Goal: Task Accomplishment & Management: Manage account settings

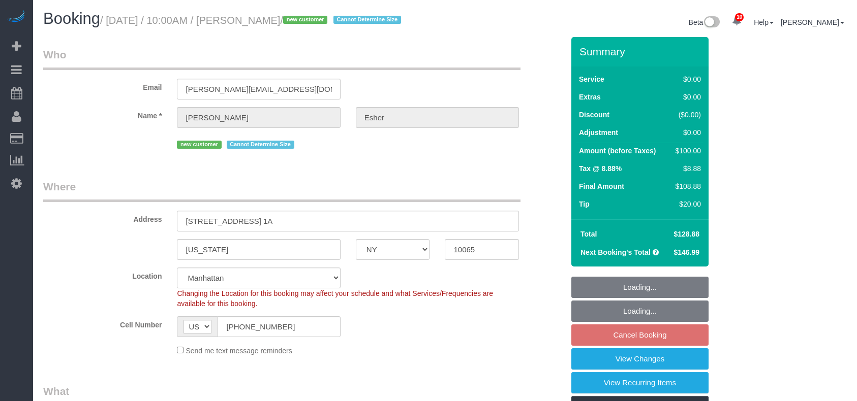
select select "NY"
select select "spot3"
select select "number:57"
select select "number:71"
select select "number:15"
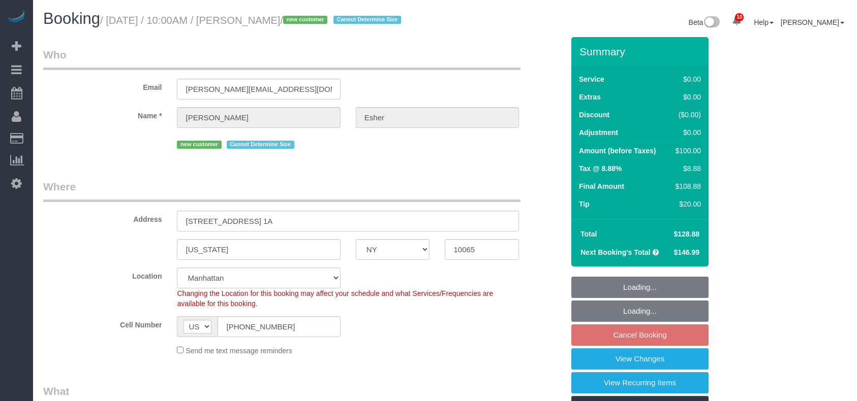
select select "number:5"
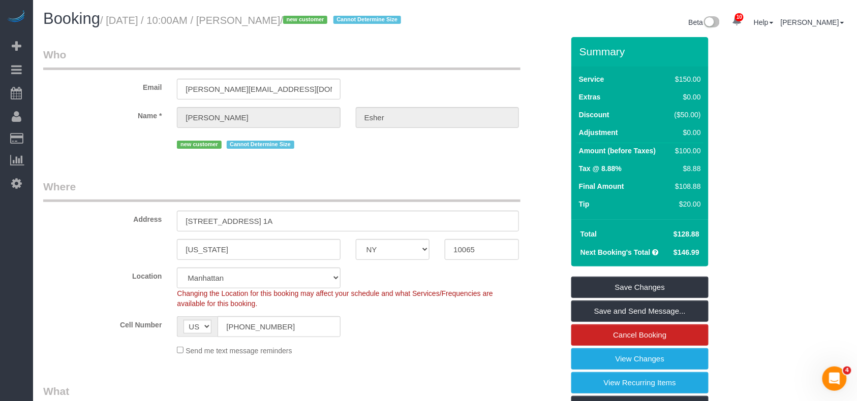
drag, startPoint x: 301, startPoint y: 19, endPoint x: 244, endPoint y: 19, distance: 56.9
click at [244, 19] on small "/ [DATE] / 10:00AM / [PERSON_NAME] / new customer Cannot Determine Size" at bounding box center [252, 20] width 304 height 11
copy small "[PERSON_NAME]"
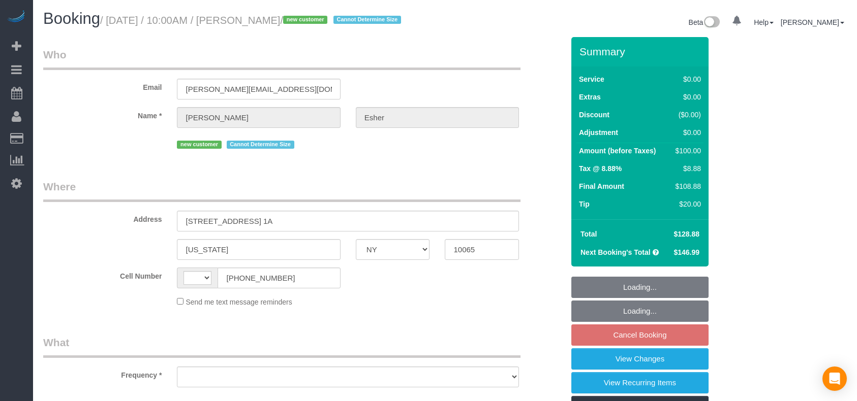
select select "NY"
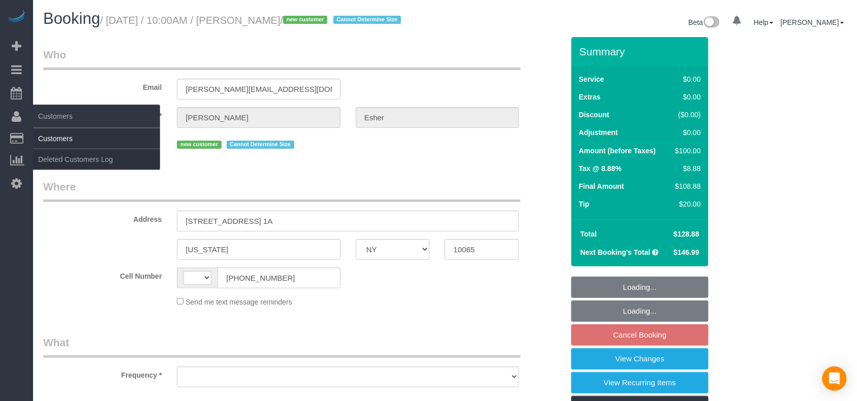
select select "string:stripe-pm_1RsuKv4VGloSiKo70PRYzMVa"
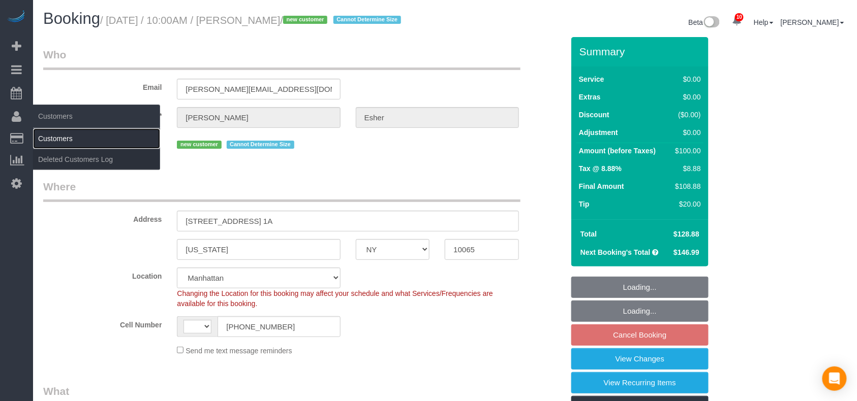
click at [59, 131] on link "Customers" at bounding box center [96, 139] width 127 height 20
select select "string:US"
select select "object:715"
select select "number:57"
select select "number:71"
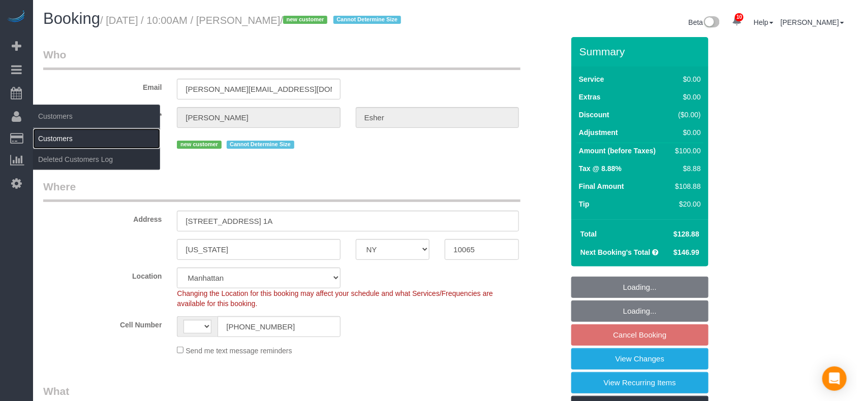
select select "number:15"
select select "number:5"
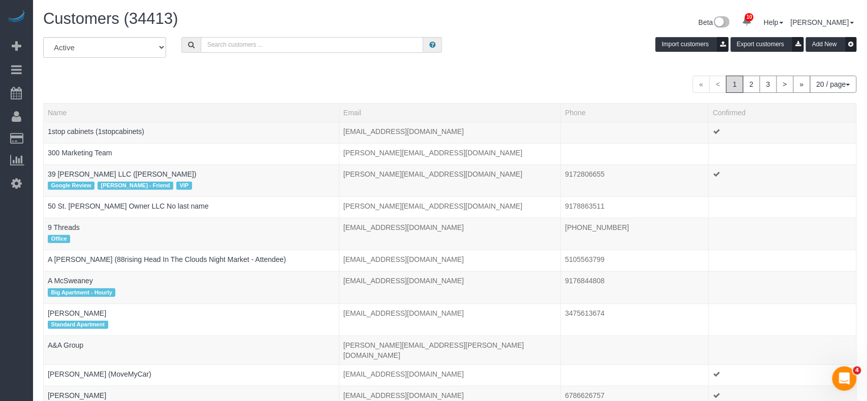
click at [236, 47] on input "text" at bounding box center [312, 45] width 223 height 16
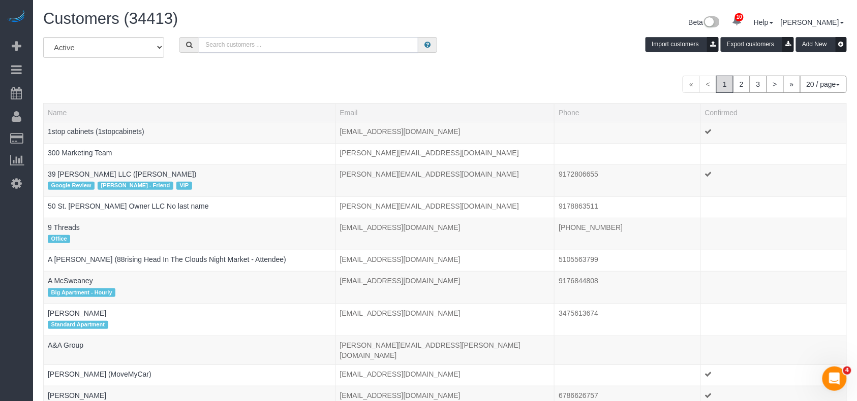
paste input "[PERSON_NAME]"
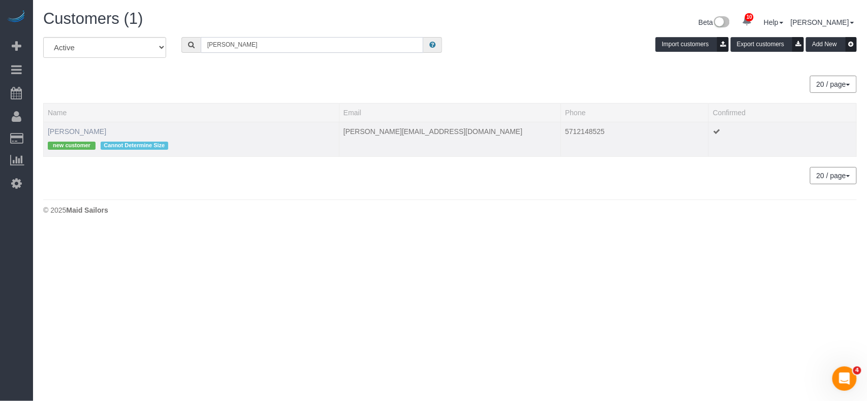
type input "[PERSON_NAME]"
click at [69, 129] on link "[PERSON_NAME]" at bounding box center [77, 132] width 58 height 8
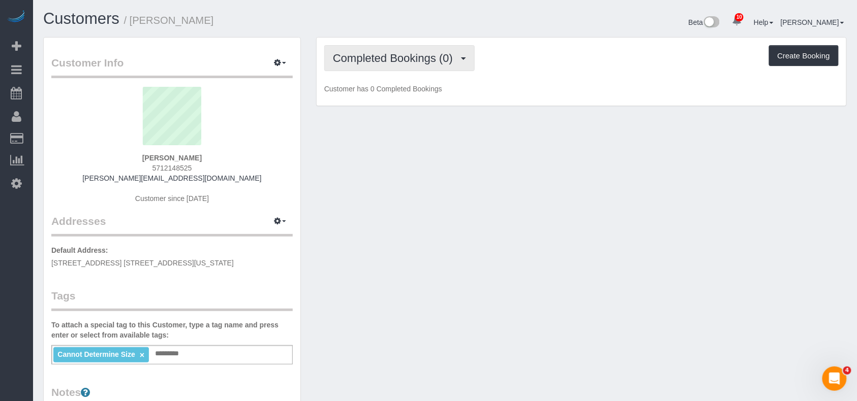
click at [387, 55] on span "Completed Bookings (0)" at bounding box center [395, 58] width 125 height 13
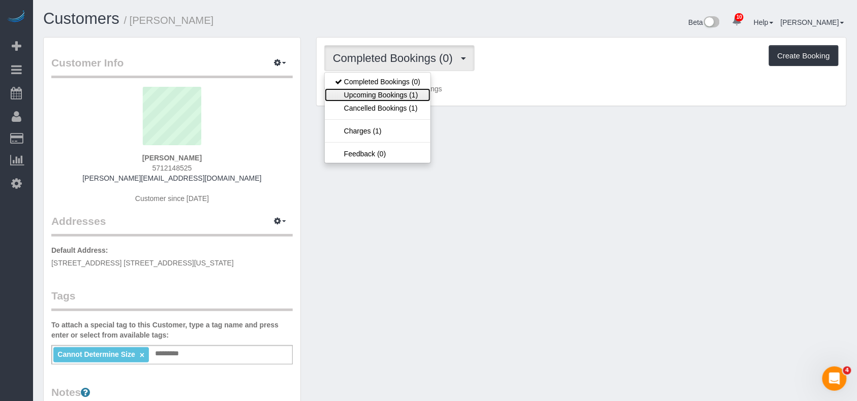
click at [394, 90] on link "Upcoming Bookings (1)" at bounding box center [378, 94] width 106 height 13
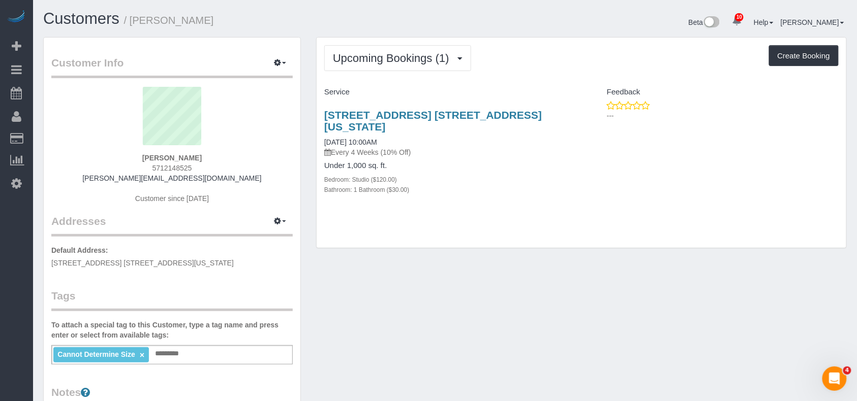
click at [137, 227] on legend "Addresses Manage Addresses Add New Address" at bounding box center [171, 168] width 241 height 138
click at [412, 66] on button "Upcoming Bookings (1)" at bounding box center [397, 58] width 147 height 26
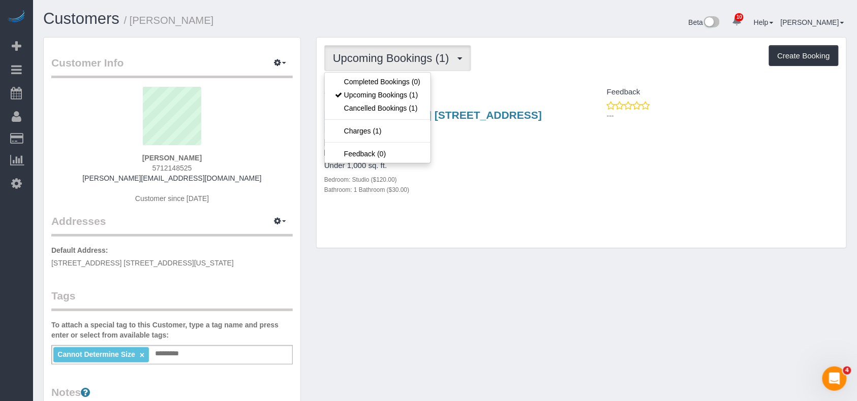
click at [412, 65] on button "Upcoming Bookings (1)" at bounding box center [397, 58] width 147 height 26
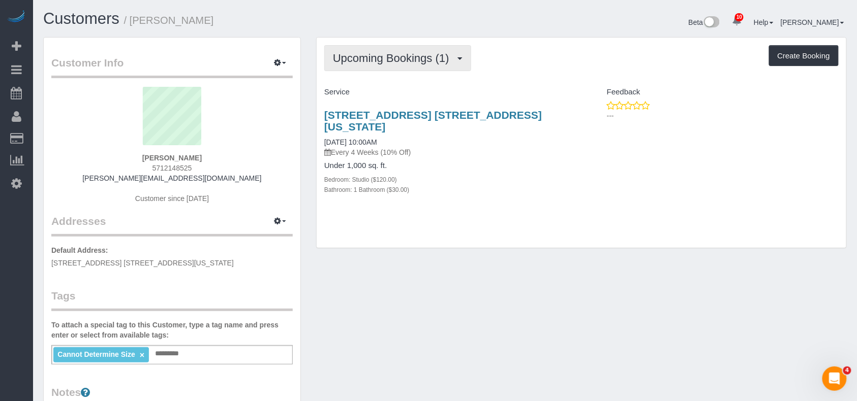
click at [401, 63] on span "Upcoming Bookings (1)" at bounding box center [393, 58] width 121 height 13
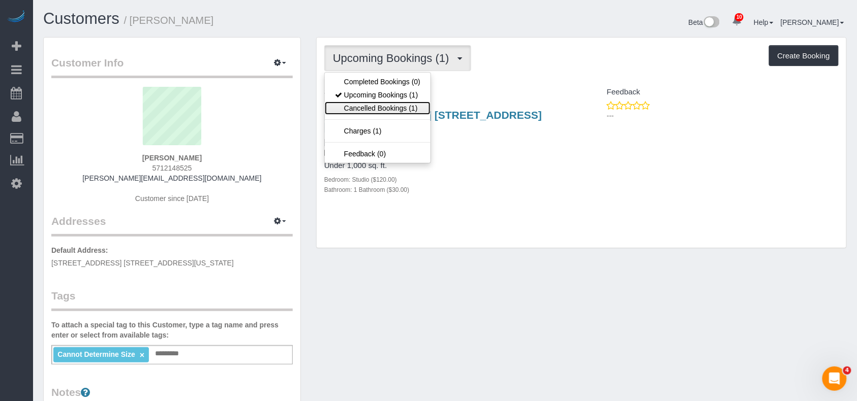
click at [396, 105] on link "Cancelled Bookings (1)" at bounding box center [378, 108] width 106 height 13
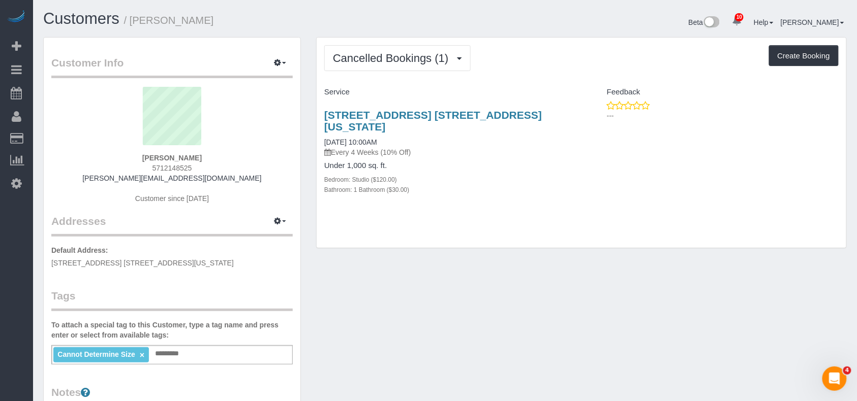
click at [462, 309] on div "Customer Info Edit Contact Info Send Message Email Preferences Special Sales Ta…" at bounding box center [445, 373] width 819 height 673
drag, startPoint x: 196, startPoint y: 157, endPoint x: 149, endPoint y: 158, distance: 46.7
click at [149, 158] on div "Elissa Esher 5712148525 elissa.esher@gmail.com Customer since 2025" at bounding box center [171, 150] width 241 height 127
copy strong "[PERSON_NAME]"
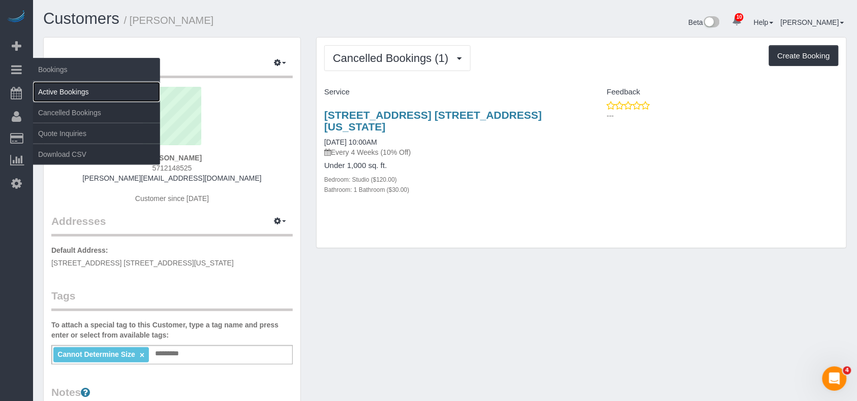
click at [49, 89] on link "Active Bookings" at bounding box center [96, 92] width 127 height 20
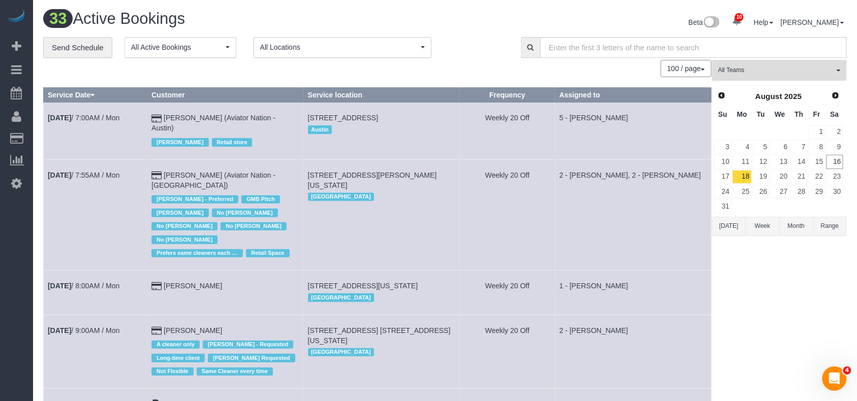
click at [758, 69] on span "All Teams" at bounding box center [776, 70] width 116 height 9
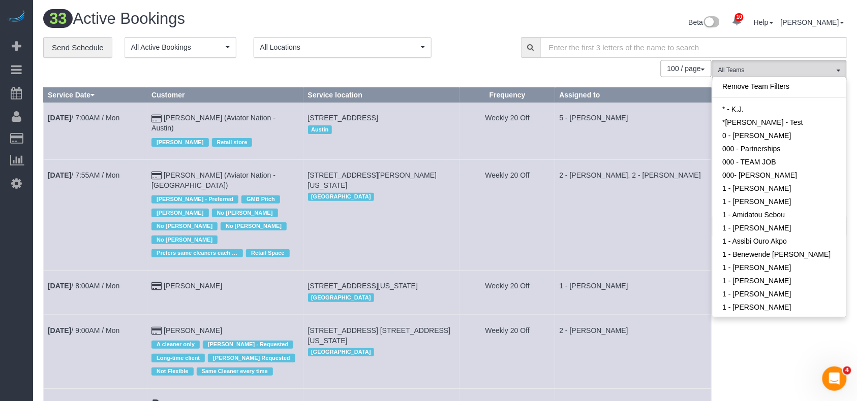
click at [619, 76] on div "100 / page 10 / page 20 / page 30 / page 40 / page 50 / page 100 / page" at bounding box center [377, 68] width 668 height 17
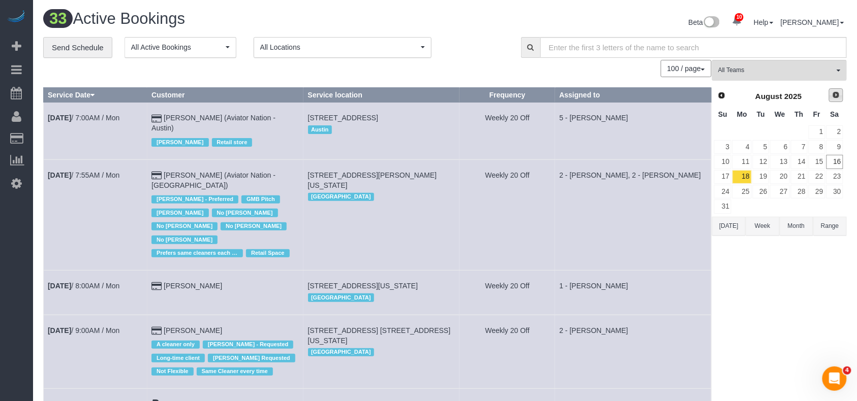
click at [832, 96] on span "Next" at bounding box center [836, 95] width 8 height 8
click at [752, 162] on link "16" at bounding box center [760, 162] width 17 height 14
click at [750, 162] on link "15" at bounding box center [741, 162] width 19 height 14
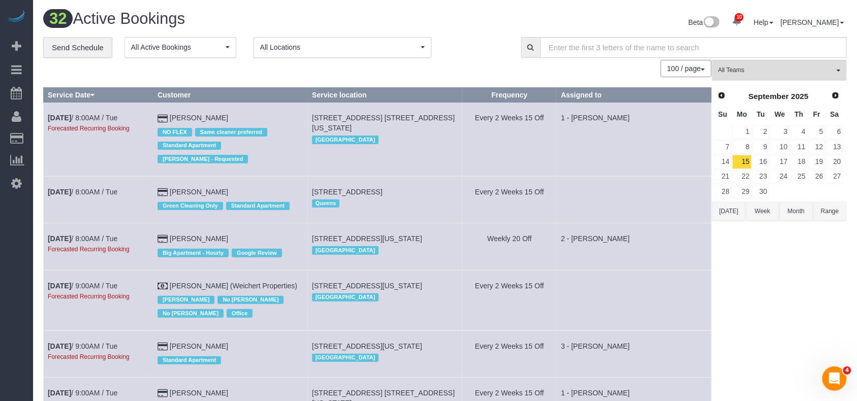
click at [359, 63] on div "100 / page 10 / page 20 / page 30 / page 40 / page 50 / page 100 / page" at bounding box center [377, 68] width 668 height 17
